Goal: Task Accomplishment & Management: Manage account settings

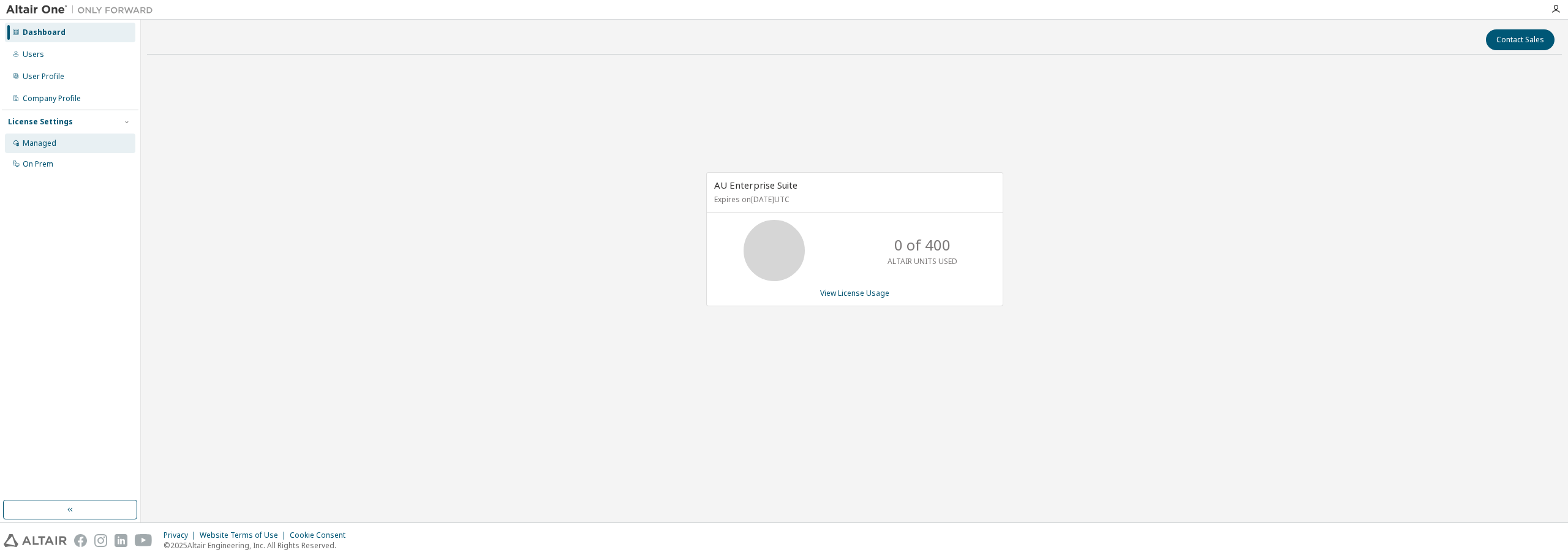
click at [47, 143] on div "Managed" at bounding box center [39, 143] width 34 height 10
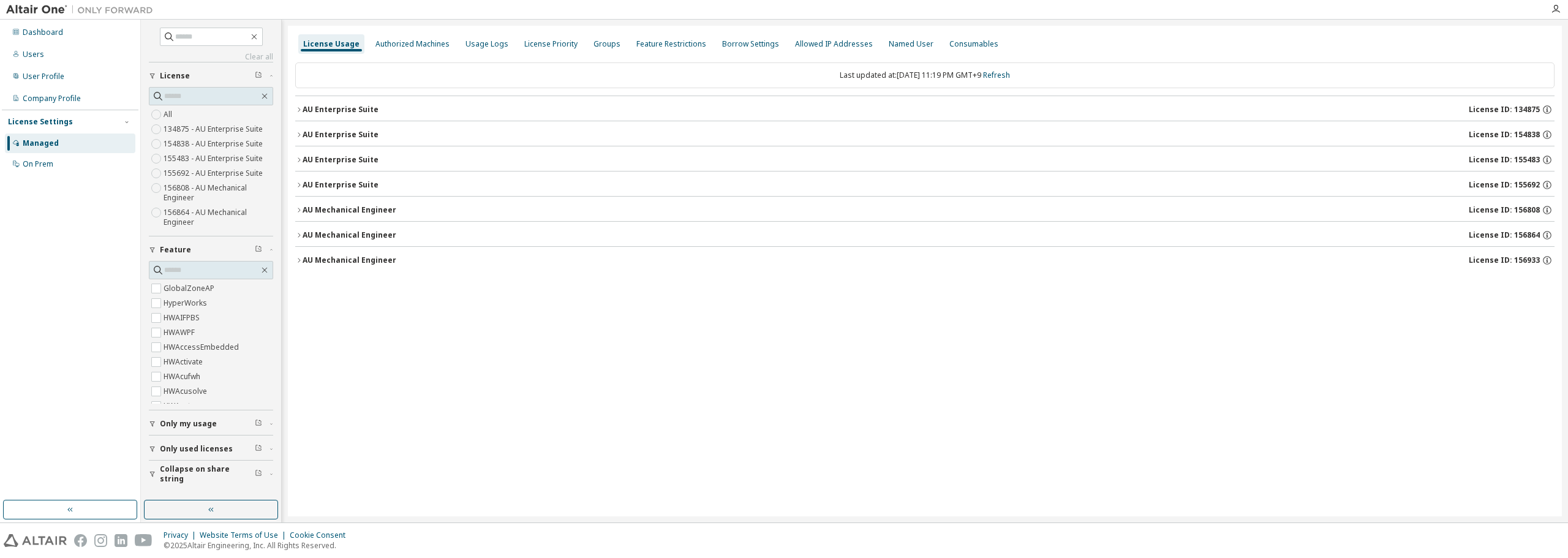
click at [347, 180] on div "AU Enterprise Suite" at bounding box center [341, 185] width 76 height 10
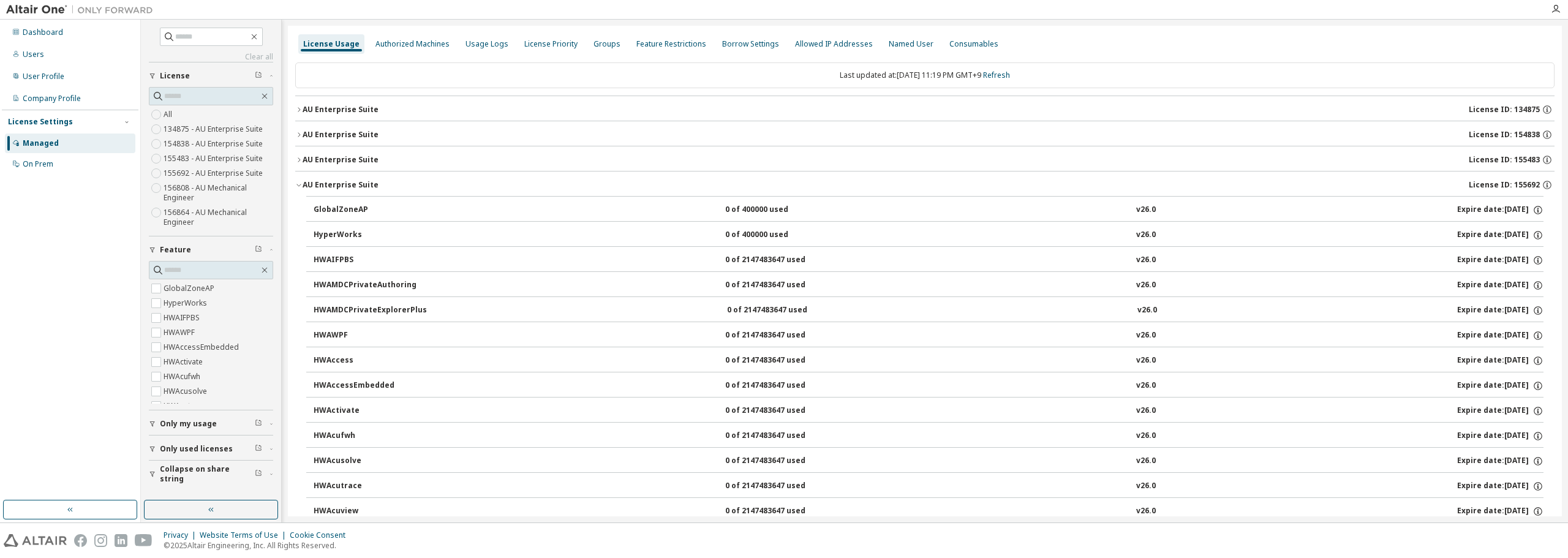
click at [351, 180] on div "AU Enterprise Suite" at bounding box center [341, 185] width 76 height 10
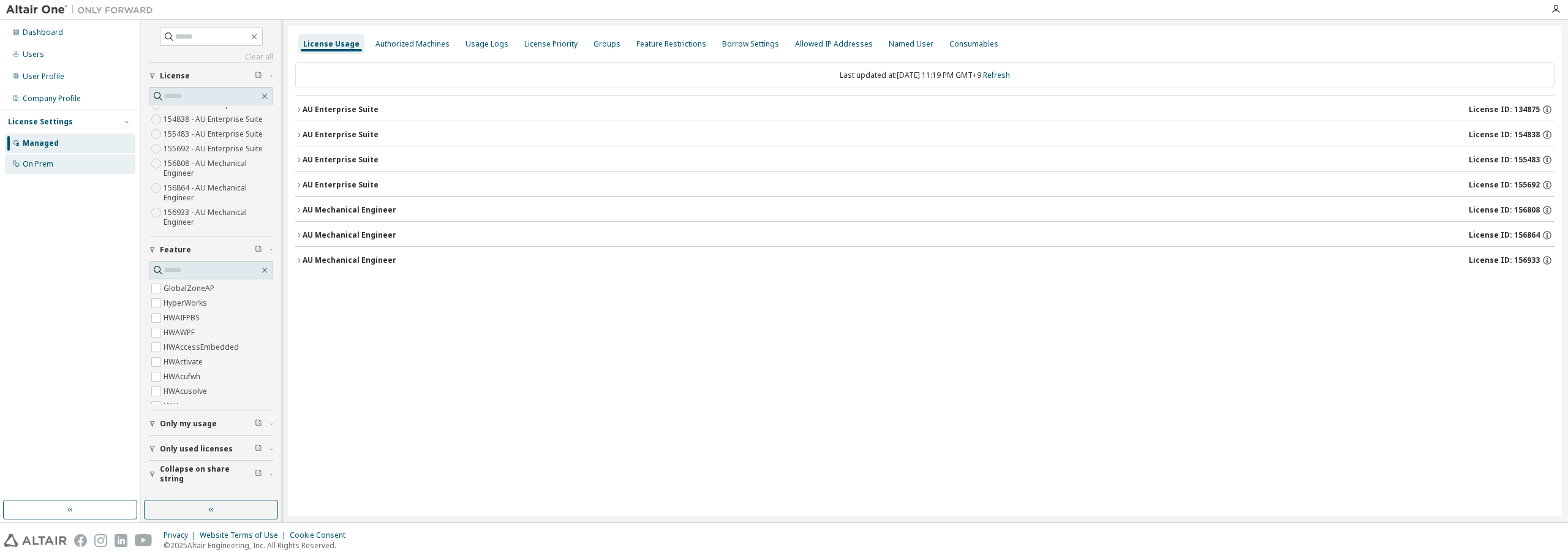
click at [53, 164] on div "On Prem" at bounding box center [38, 164] width 30 height 10
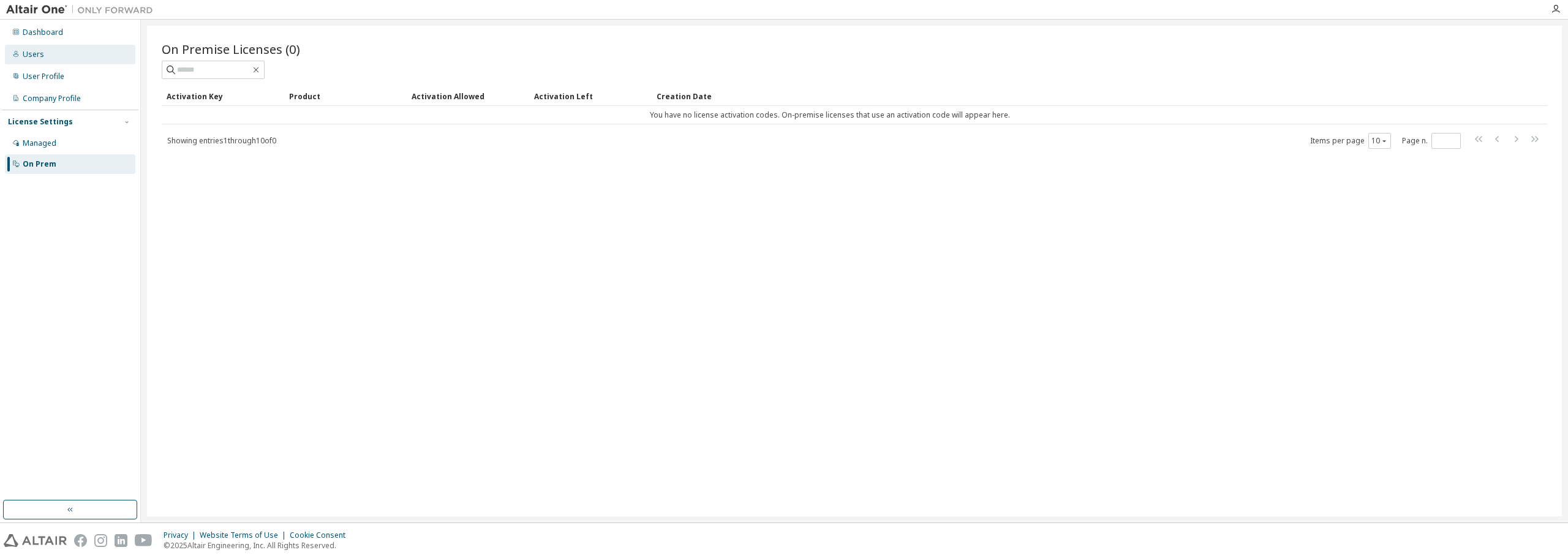
click at [38, 50] on div "Users" at bounding box center [33, 55] width 21 height 10
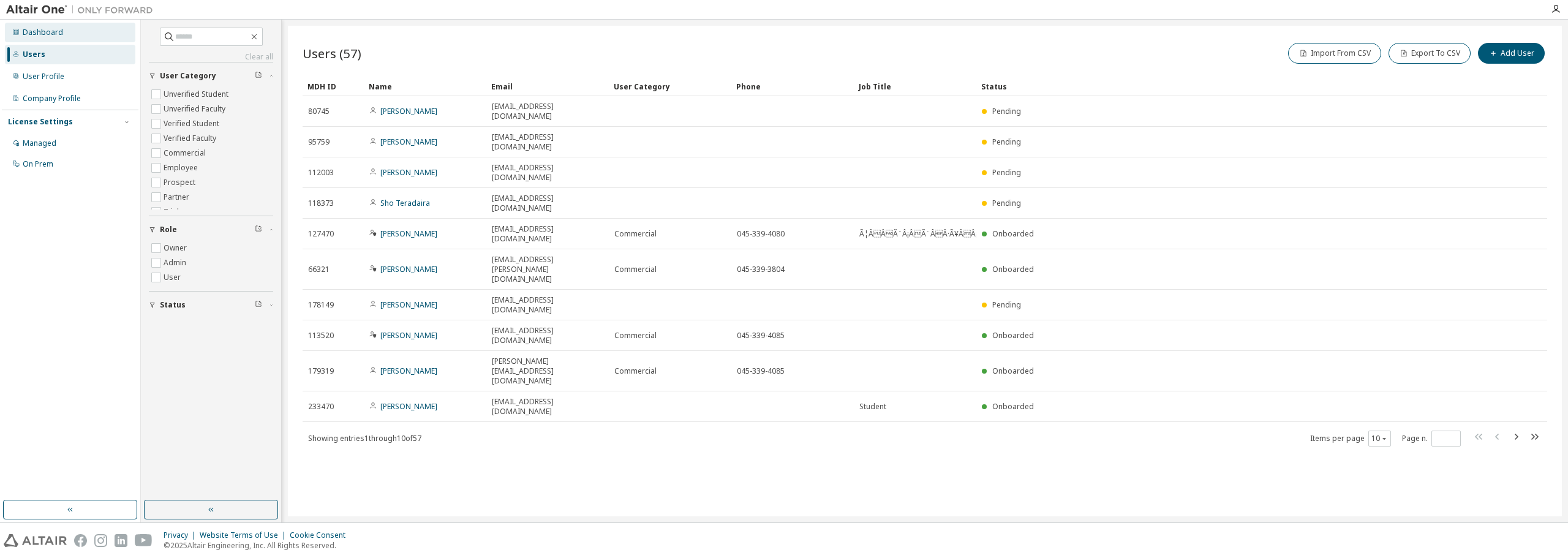
click at [40, 34] on div "Dashboard" at bounding box center [42, 32] width 40 height 10
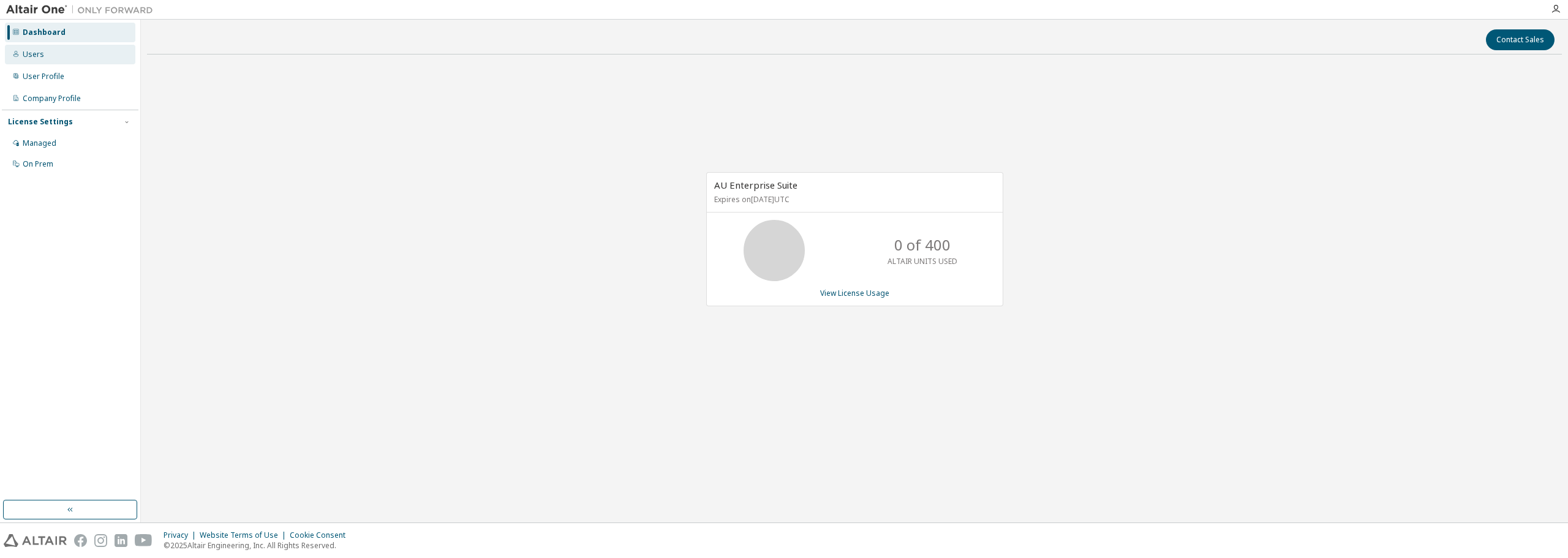
click at [40, 58] on div "Users" at bounding box center [33, 55] width 21 height 10
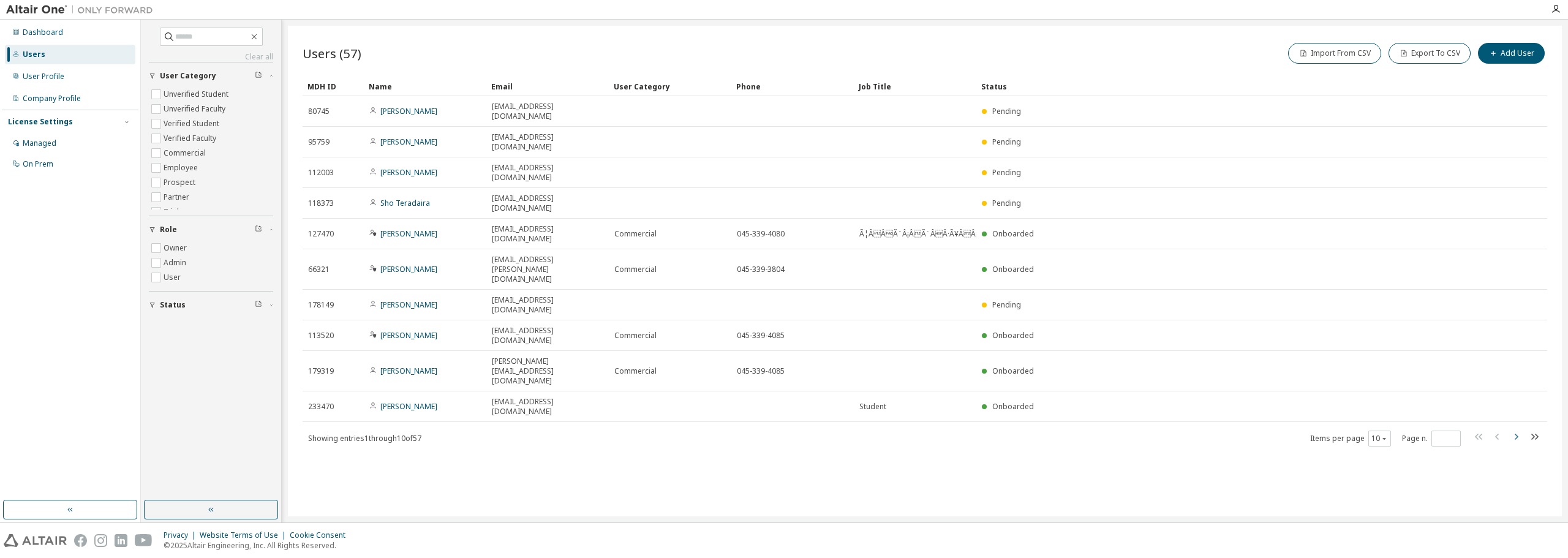
click at [1519, 429] on icon "button" at bounding box center [1515, 436] width 14 height 14
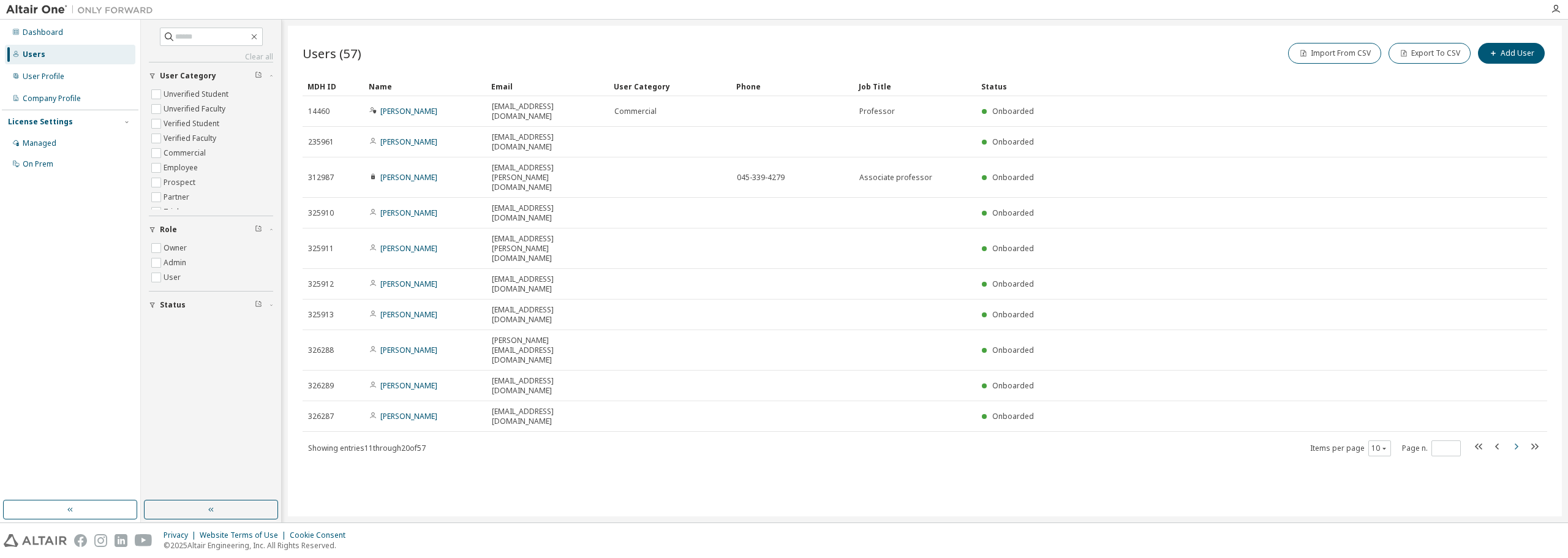
click at [1519, 439] on icon "button" at bounding box center [1515, 446] width 14 height 14
type input "*"
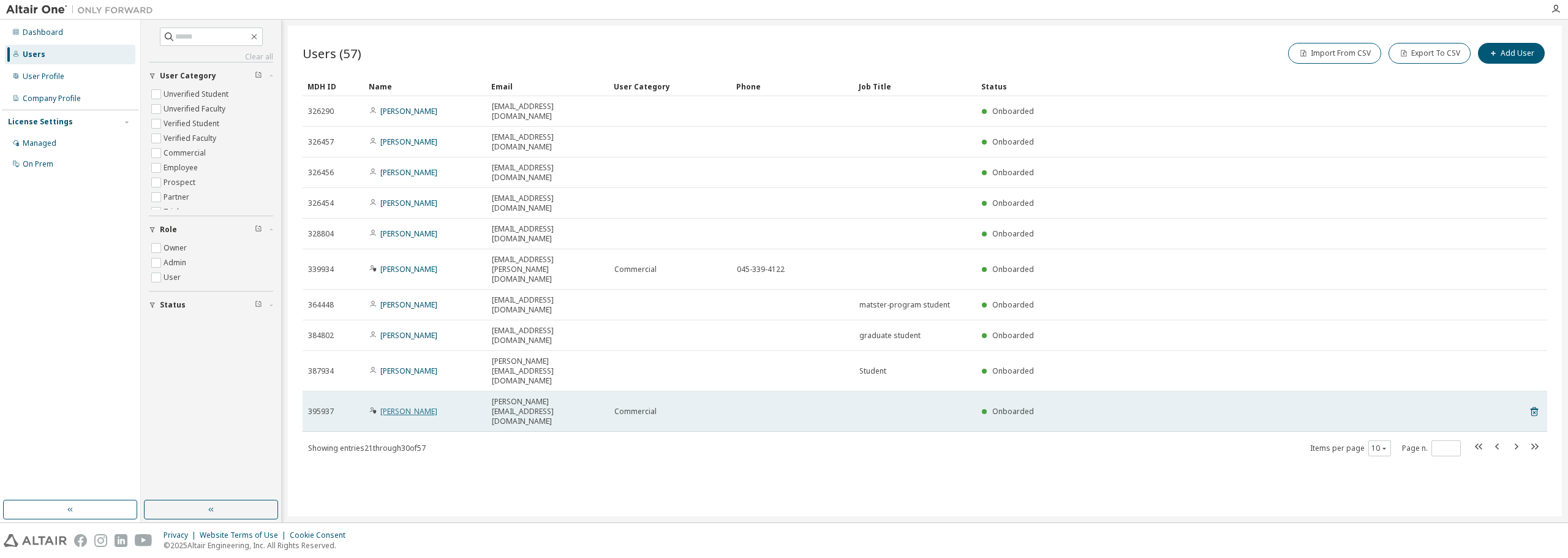
click at [416, 407] on link "Hidemine Obara" at bounding box center [409, 412] width 57 height 11
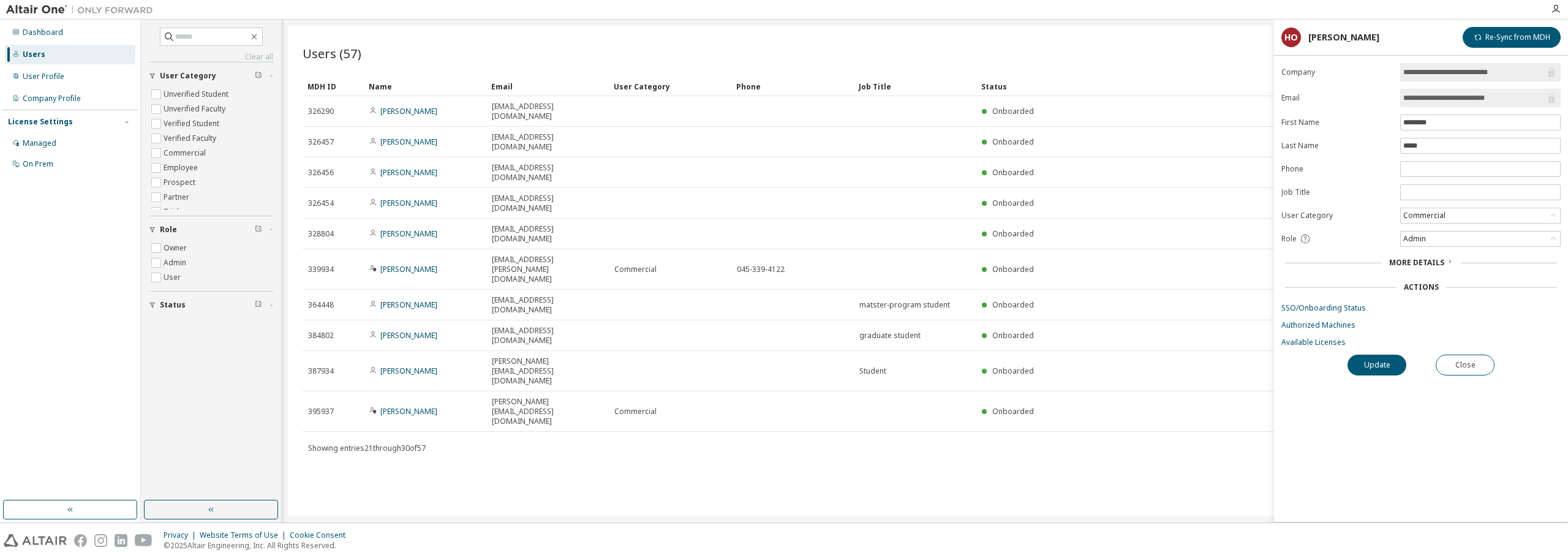
click at [1433, 262] on span "More Details" at bounding box center [1417, 263] width 55 height 11
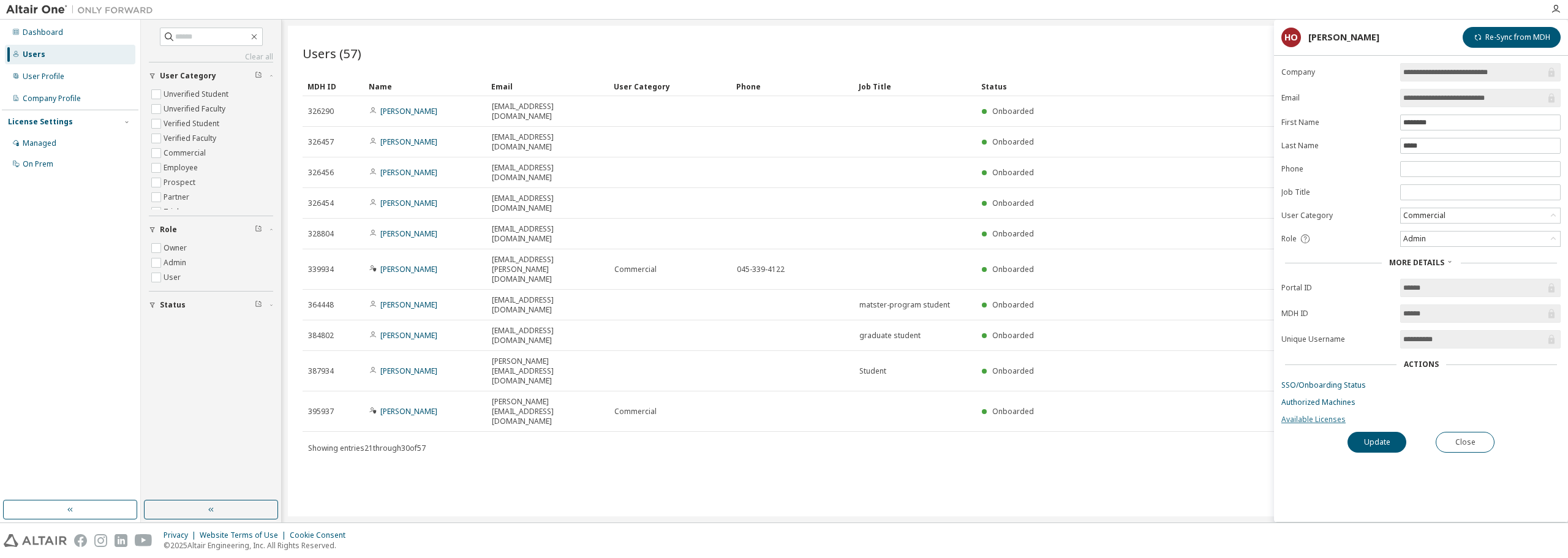
click at [1321, 420] on link "Available Licenses" at bounding box center [1420, 419] width 279 height 10
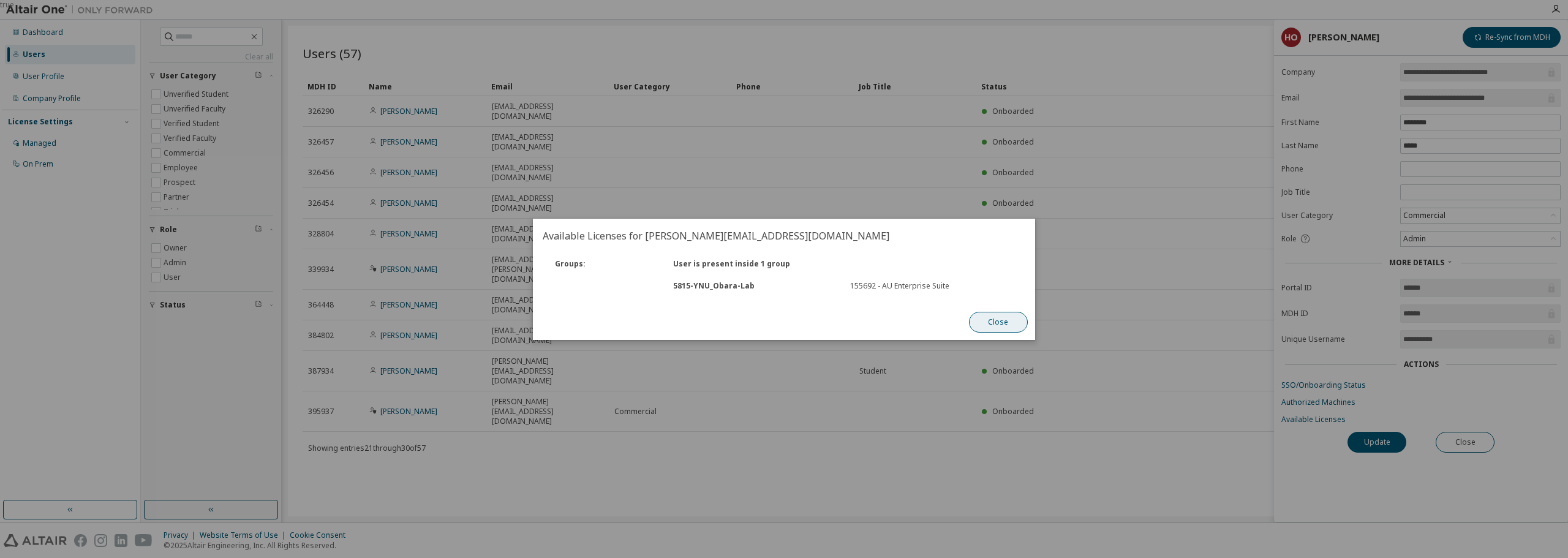
click at [1002, 323] on button "Close" at bounding box center [998, 323] width 59 height 21
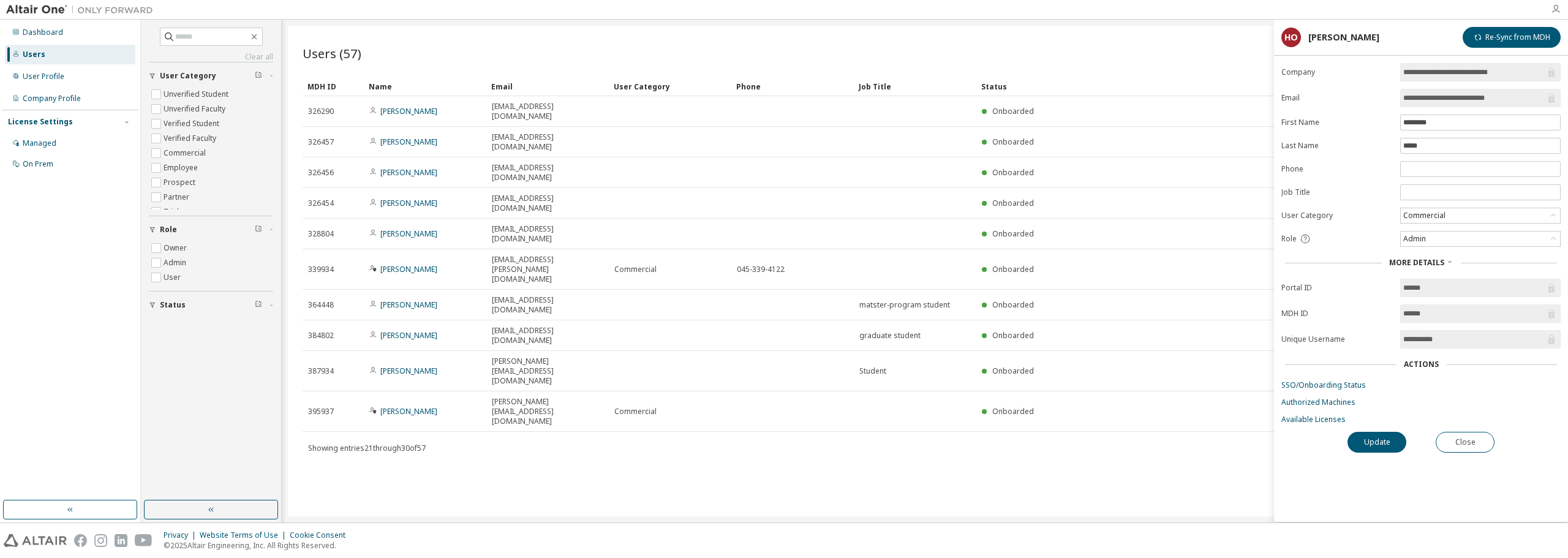
click at [1557, 8] on icon "button" at bounding box center [1555, 9] width 10 height 10
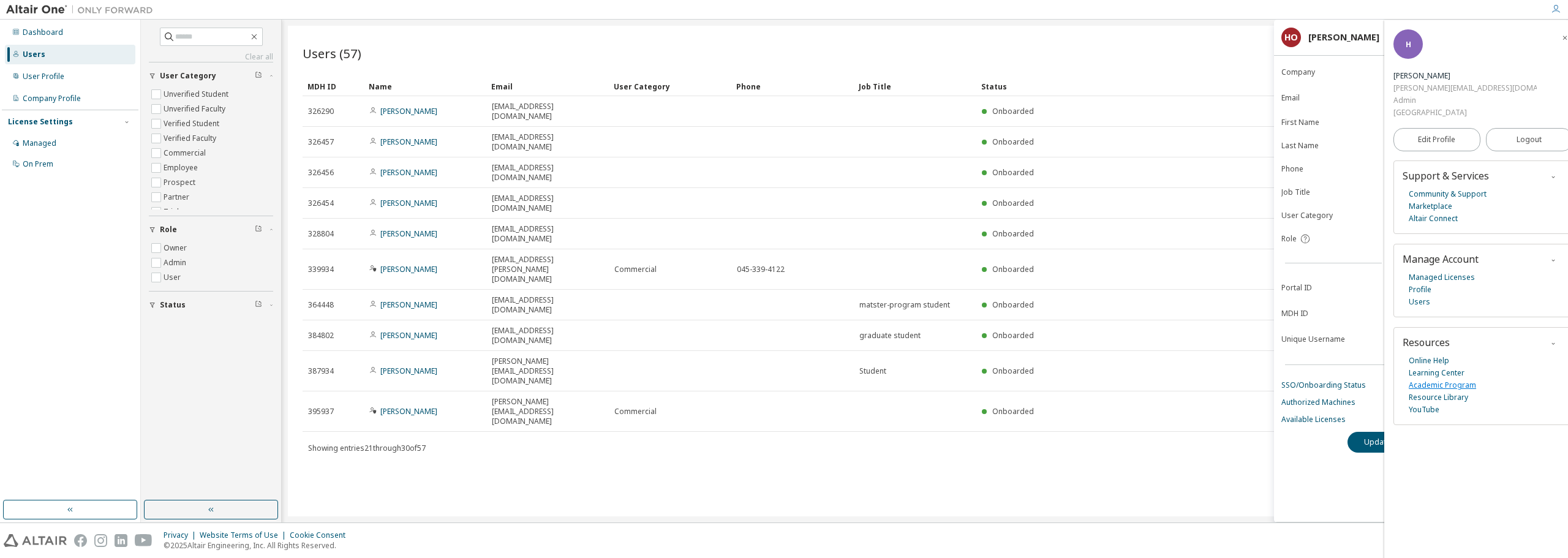
click at [1461, 379] on link "Academic Program" at bounding box center [1442, 385] width 67 height 12
click at [577, 397] on div "Users (57) Import From CSV Export To CSV Add User Clear Load Save Save As Field…" at bounding box center [925, 271] width 1274 height 491
click at [1438, 201] on link "Marketplace" at bounding box center [1430, 207] width 43 height 12
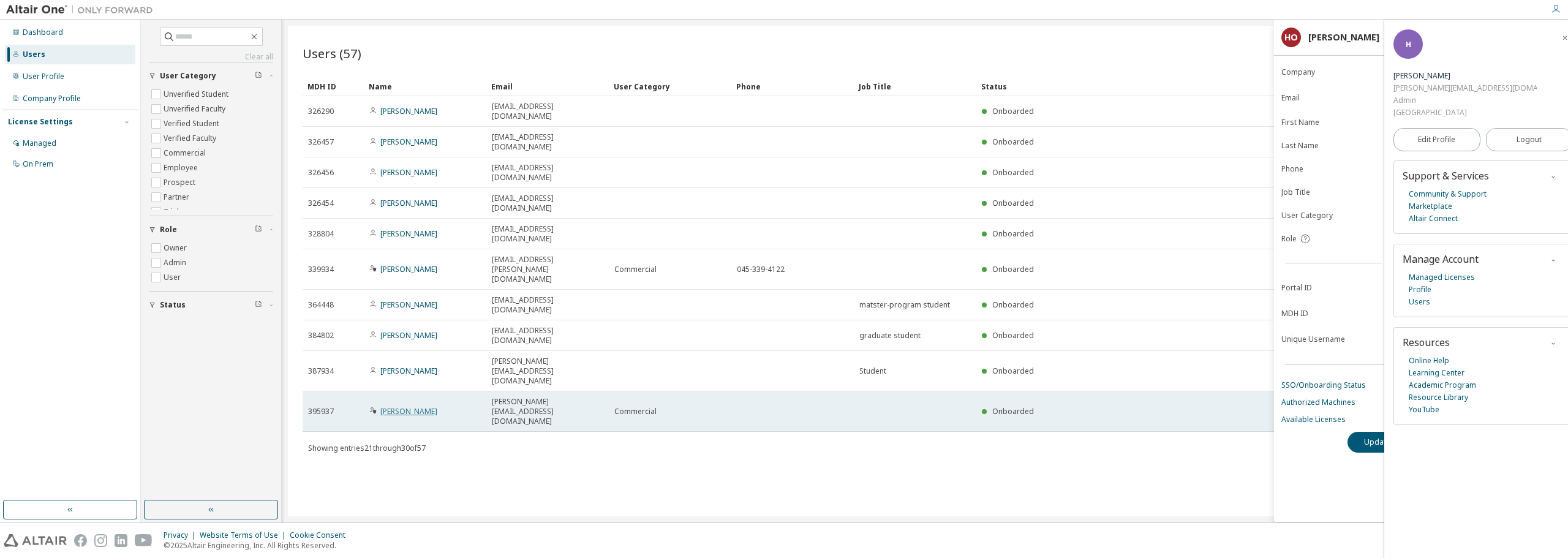
click at [390, 407] on link "Hidemine Obara" at bounding box center [409, 412] width 57 height 11
drag, startPoint x: 337, startPoint y: 304, endPoint x: 308, endPoint y: 307, distance: 29.2
click at [308, 407] on div "395937" at bounding box center [333, 411] width 50 height 10
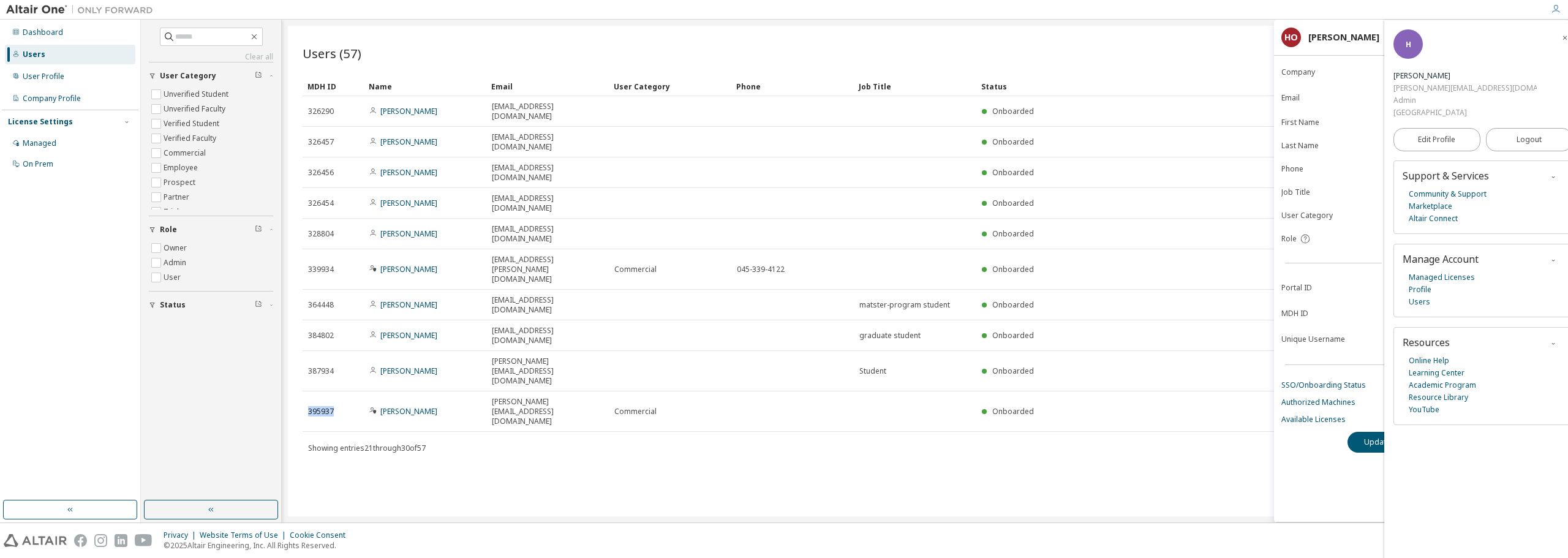
copy span "395937"
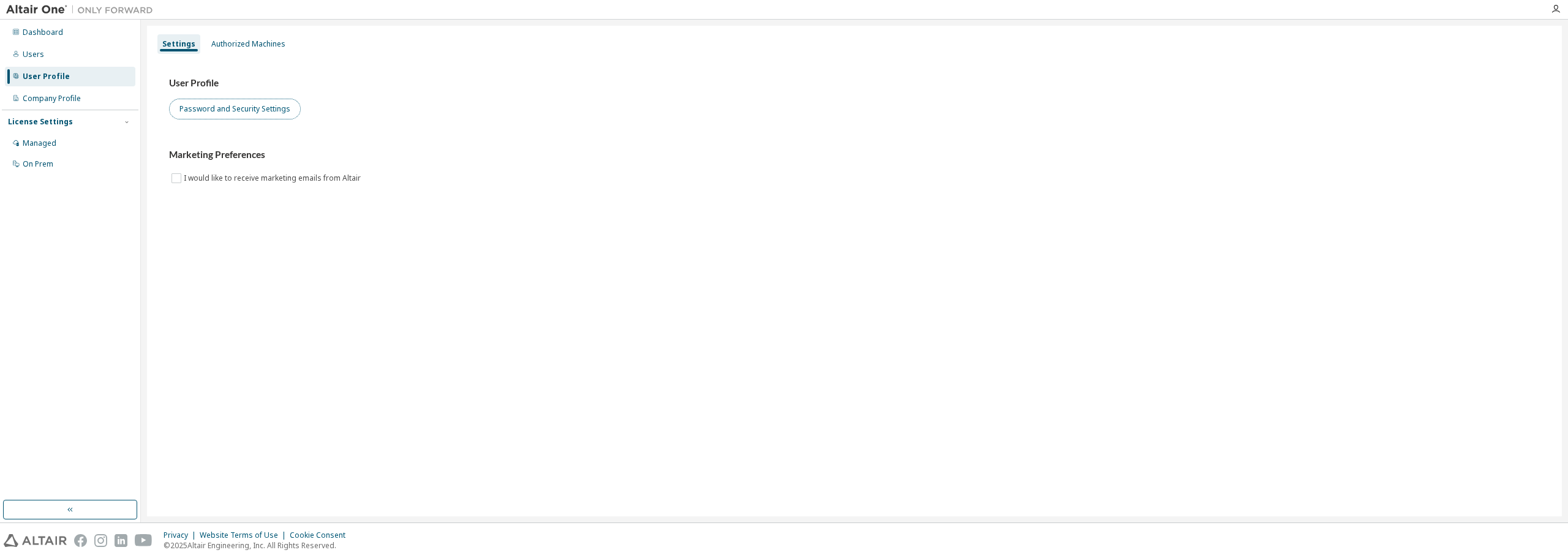
click at [218, 106] on button "Password and Security Settings" at bounding box center [235, 109] width 132 height 21
click at [1557, 11] on icon "button" at bounding box center [1555, 9] width 10 height 10
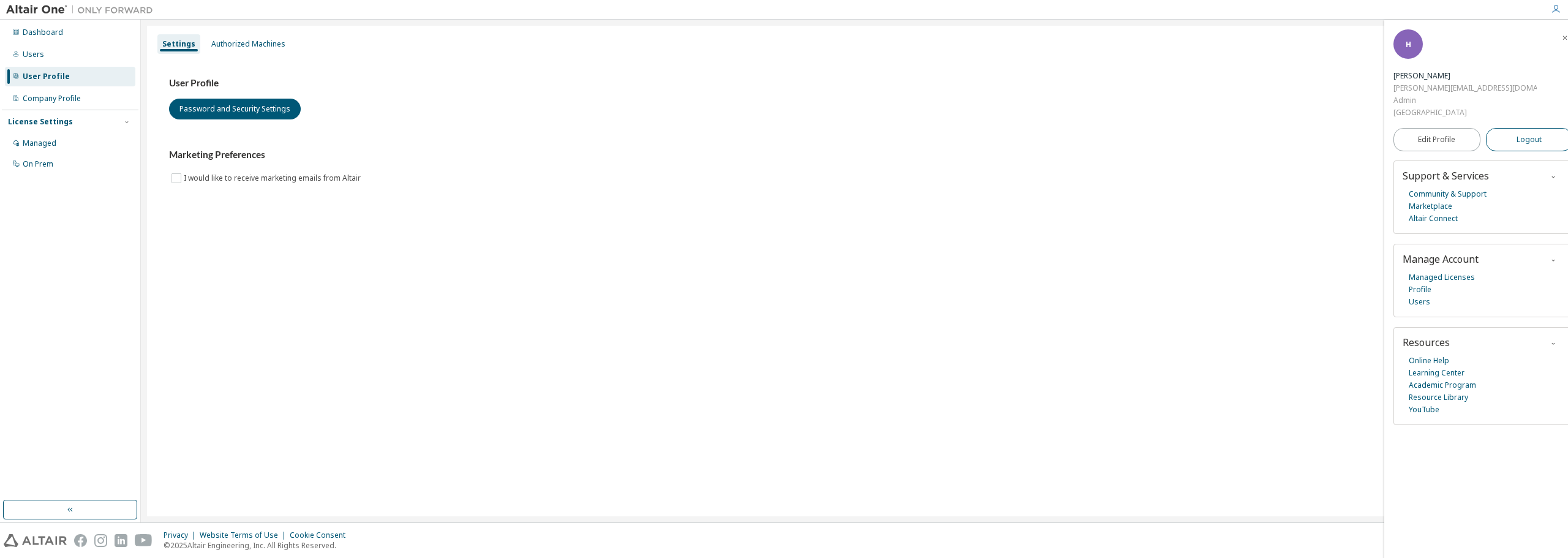
click at [1531, 133] on span "Logout" at bounding box center [1529, 139] width 25 height 12
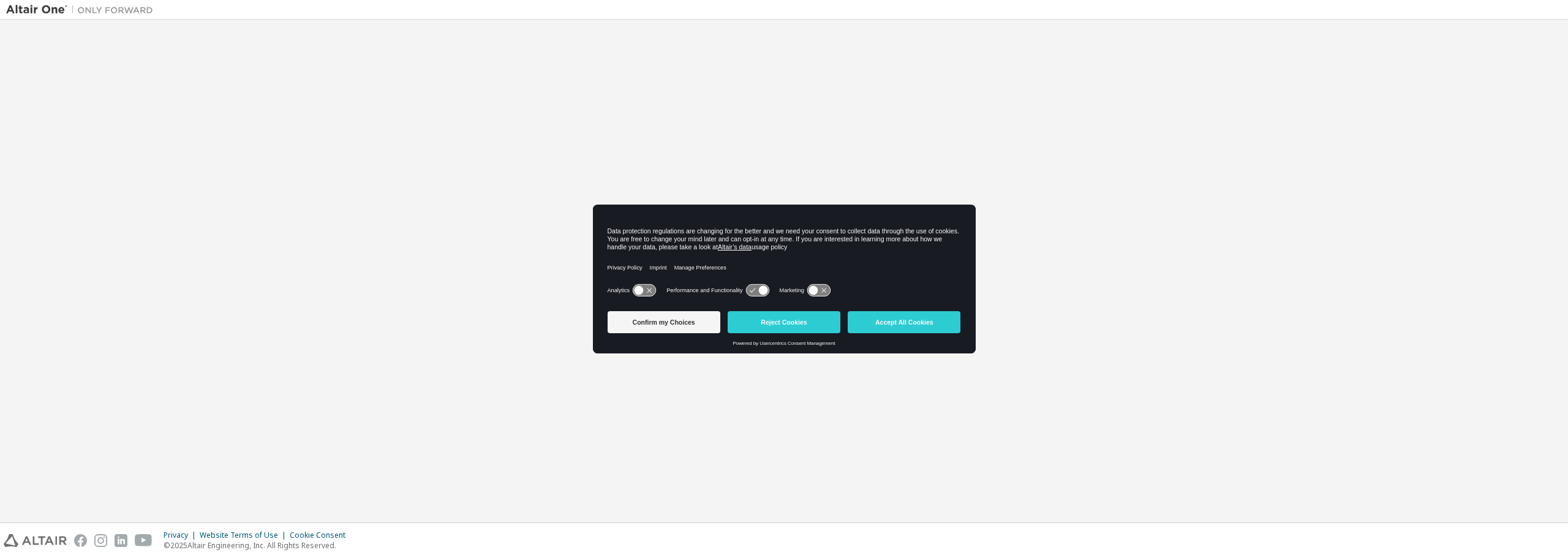
drag, startPoint x: 905, startPoint y: 326, endPoint x: 659, endPoint y: 287, distance: 249.1
click at [905, 326] on button "Accept All Cookies" at bounding box center [904, 322] width 113 height 22
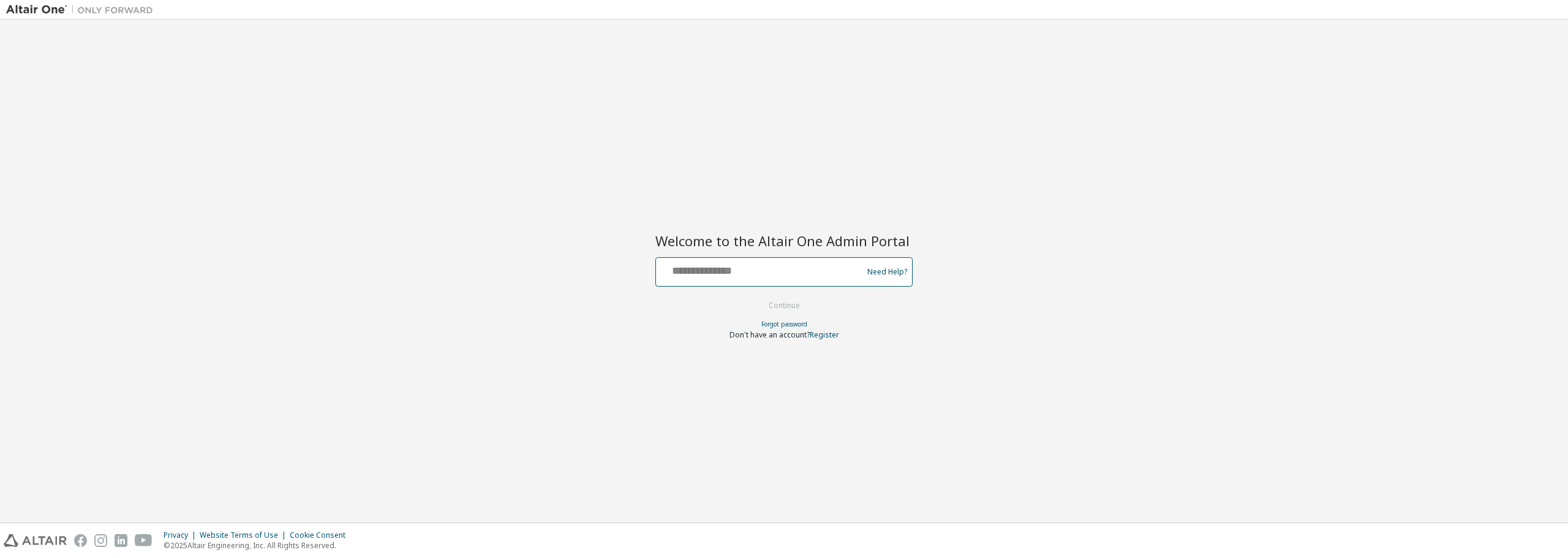
click at [725, 268] on input "text" at bounding box center [761, 269] width 201 height 17
type input "**********"
click at [783, 303] on button "Continue" at bounding box center [784, 306] width 57 height 18
